Goal: Task Accomplishment & Management: Manage account settings

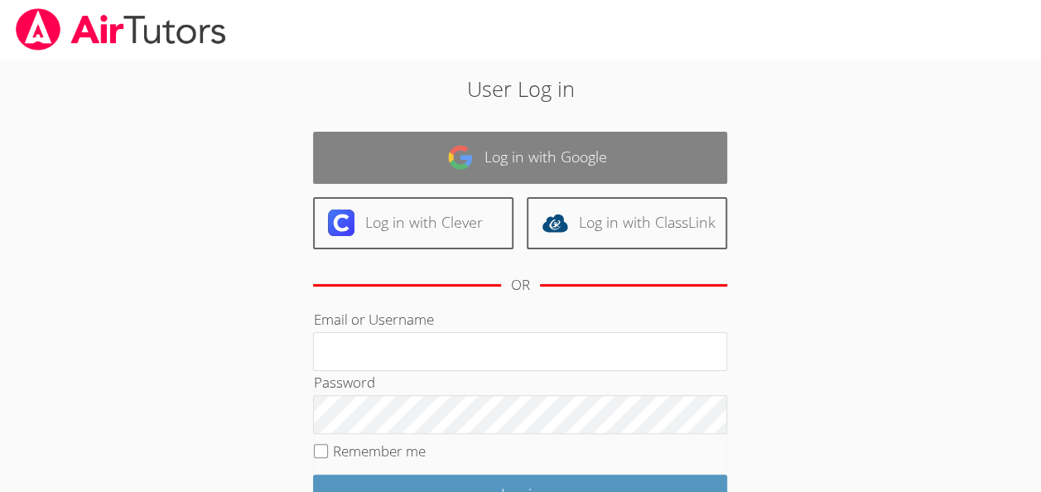
click at [470, 133] on link "Log in with Google" at bounding box center [520, 158] width 414 height 52
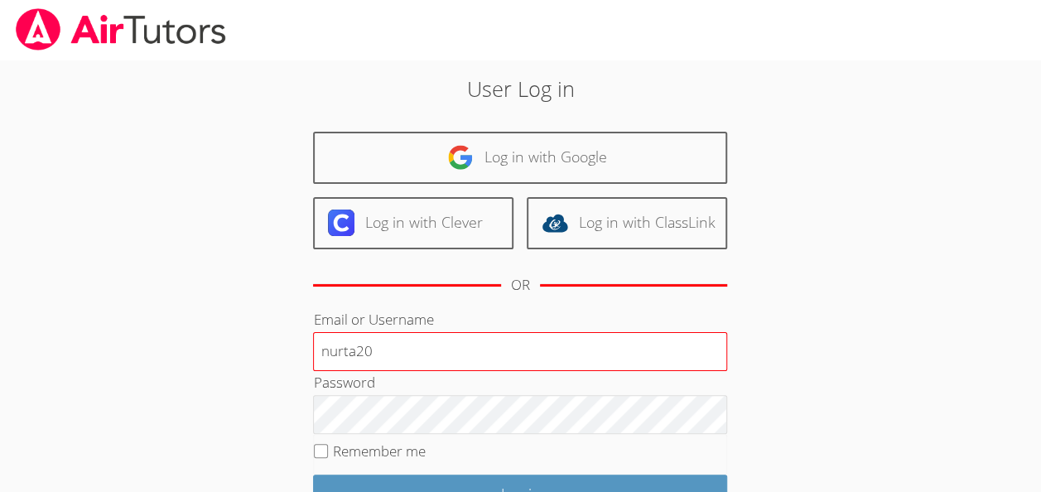
type input "[EMAIL_ADDRESS][DOMAIN_NAME]"
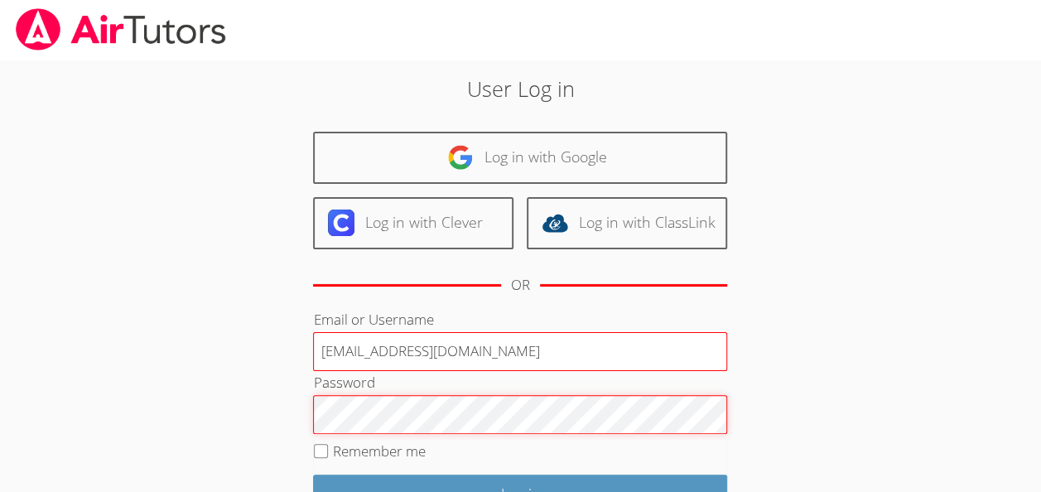
click at [313, 475] on input "Log in" at bounding box center [520, 494] width 414 height 39
